Goal: Information Seeking & Learning: Learn about a topic

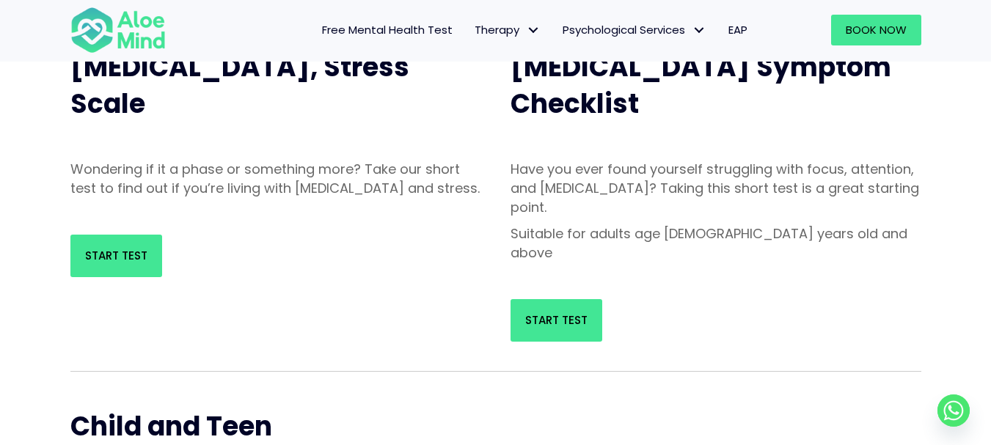
scroll to position [205, 0]
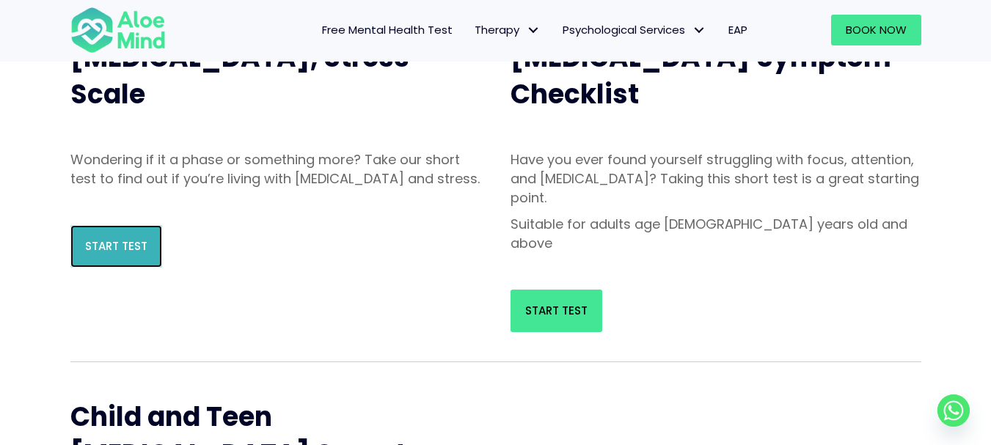
click at [114, 268] on link "Start Test" at bounding box center [116, 246] width 92 height 43
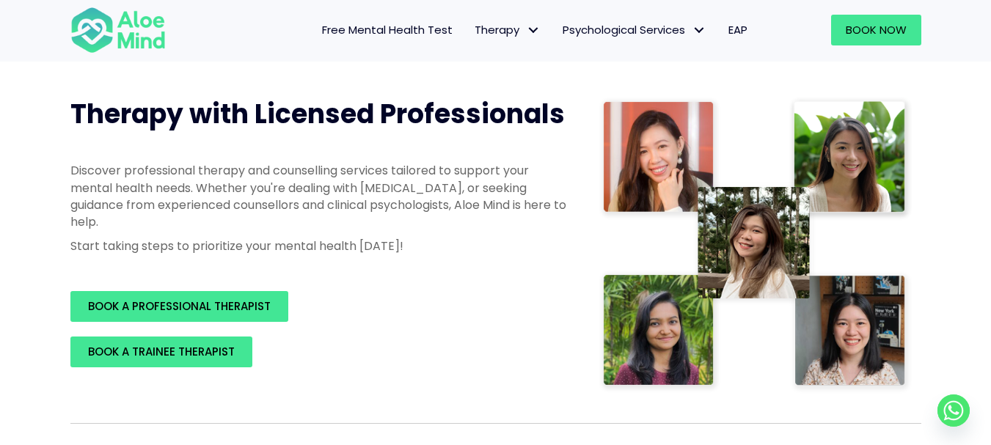
scroll to position [176, 0]
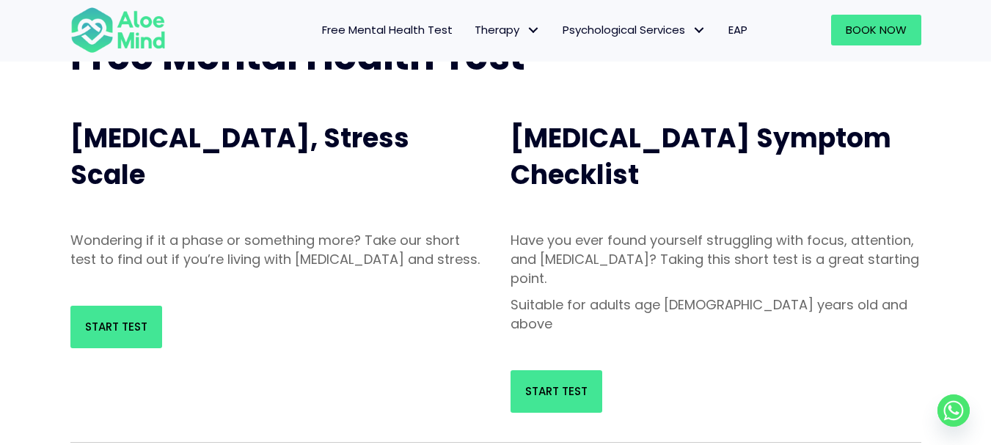
scroll to position [147, 0]
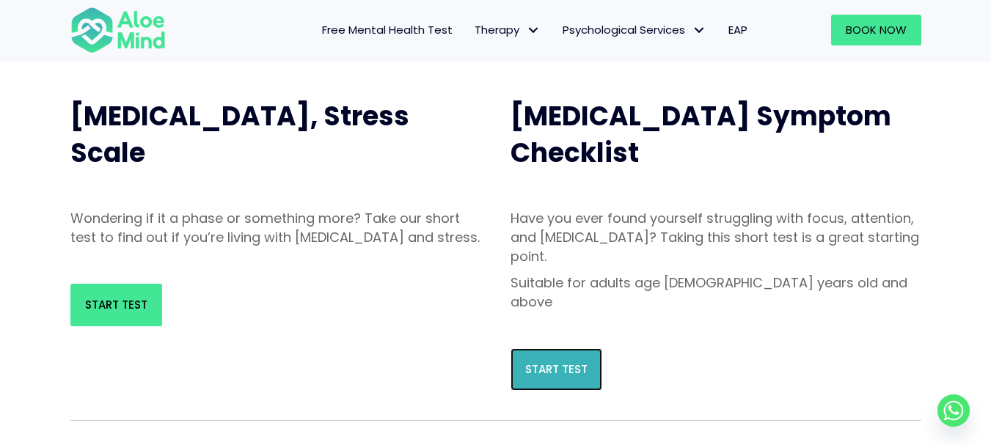
click at [574, 348] on link "Start Test" at bounding box center [556, 369] width 92 height 43
